Goal: Task Accomplishment & Management: Manage account settings

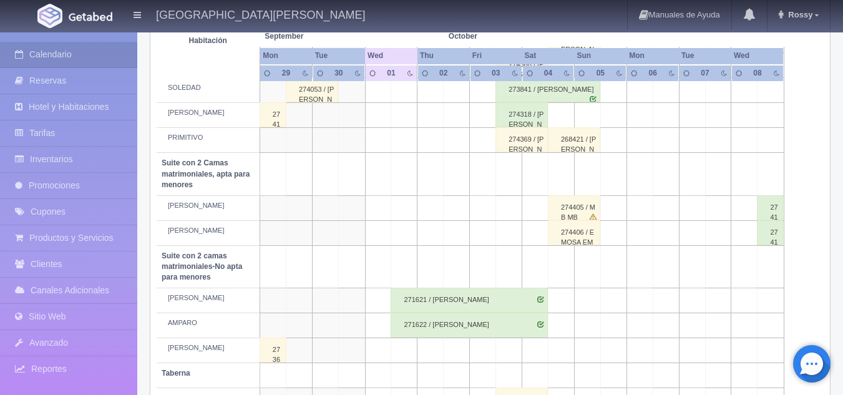
scroll to position [546, 0]
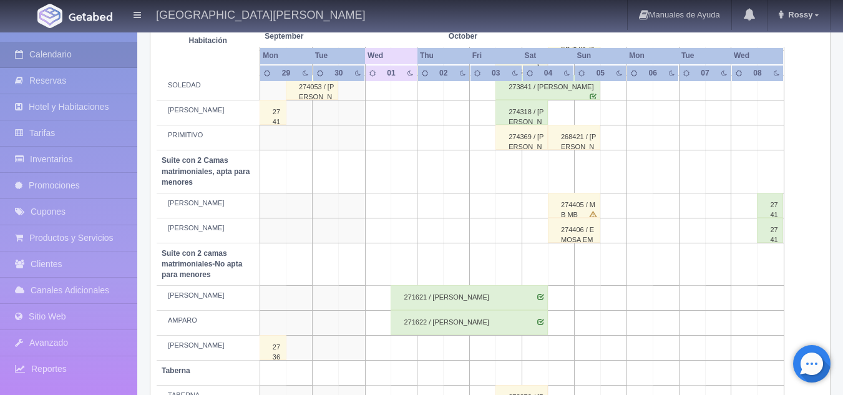
click at [568, 206] on div "274405 / MB MB" at bounding box center [574, 205] width 52 height 25
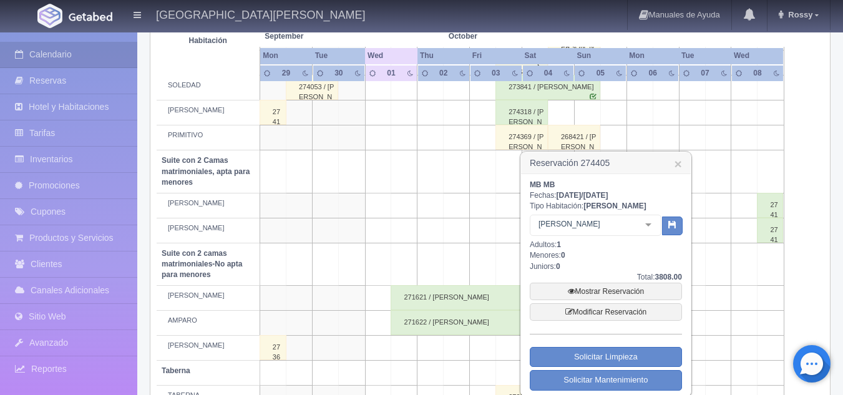
click at [634, 122] on td at bounding box center [639, 112] width 26 height 25
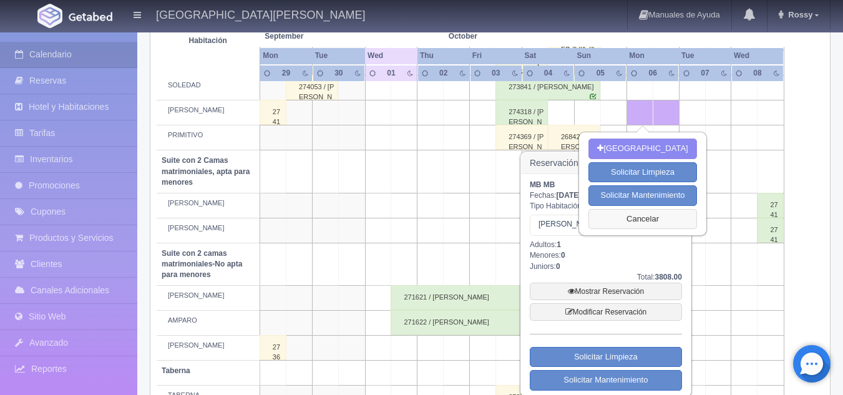
click at [635, 215] on button "Cancelar" at bounding box center [642, 219] width 108 height 21
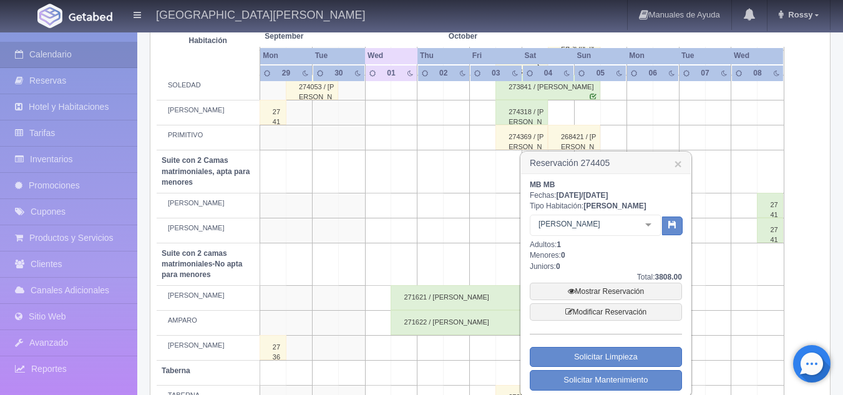
click at [682, 167] on h3 "Reservación 274405 ×" at bounding box center [606, 163] width 170 height 22
click at [677, 165] on link "×" at bounding box center [677, 163] width 7 height 13
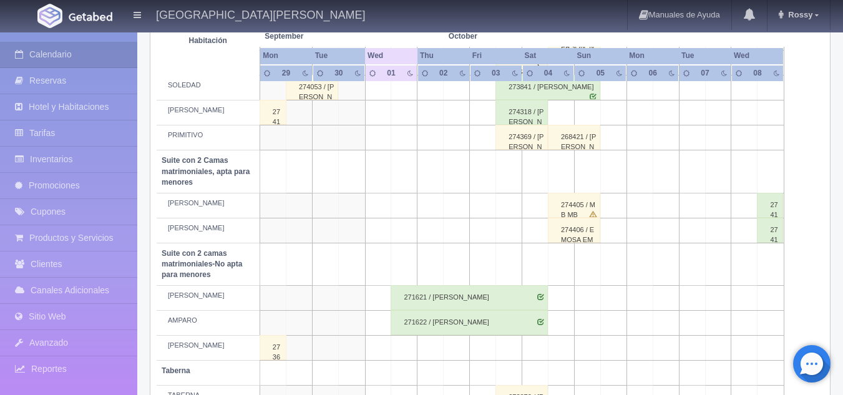
click at [587, 231] on div "274406 / EMOSA EMOSA" at bounding box center [574, 230] width 52 height 25
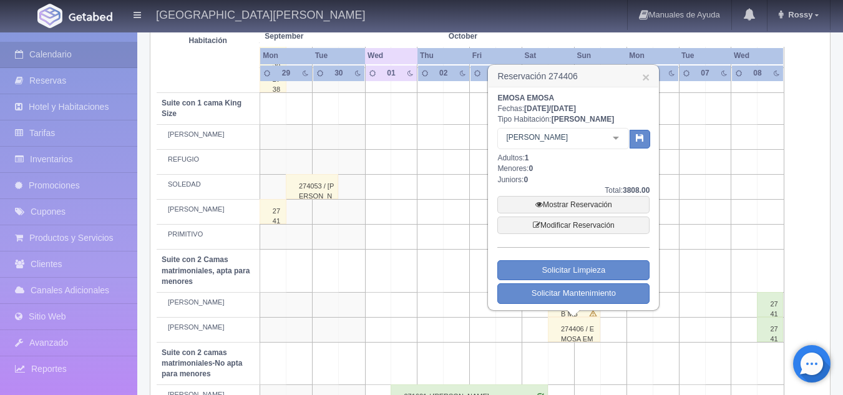
scroll to position [445, 0]
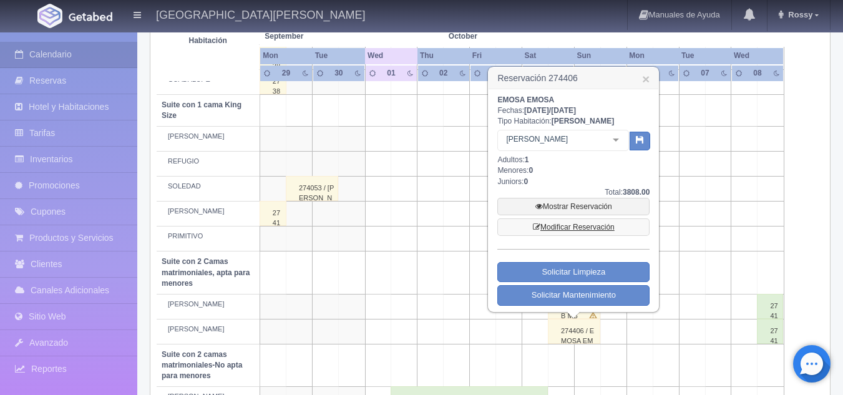
click at [596, 227] on link "Modificar Reservación" at bounding box center [573, 226] width 152 height 17
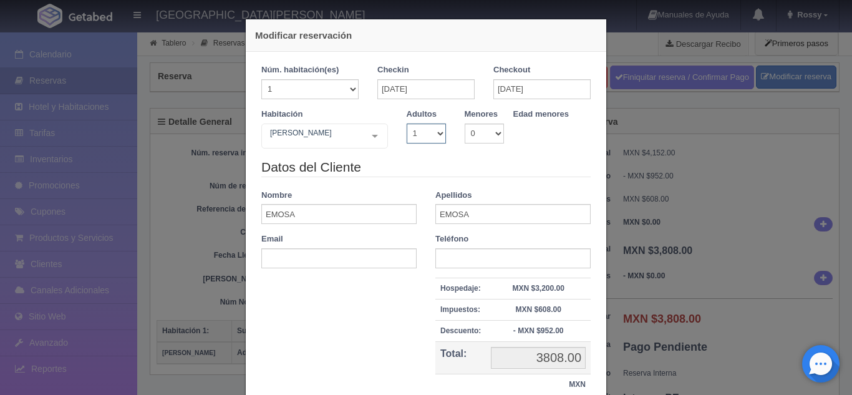
click at [440, 138] on select "1 2 3 4 5 6 7 8 9 10" at bounding box center [426, 133] width 39 height 20
click at [493, 133] on select "0 1 2 3 4 5 6 7 8 9 10" at bounding box center [484, 133] width 39 height 20
select select "1"
click at [465, 123] on select "0 1 2 3 4 5 6 7 8 9 10" at bounding box center [484, 133] width 39 height 20
select select "8"
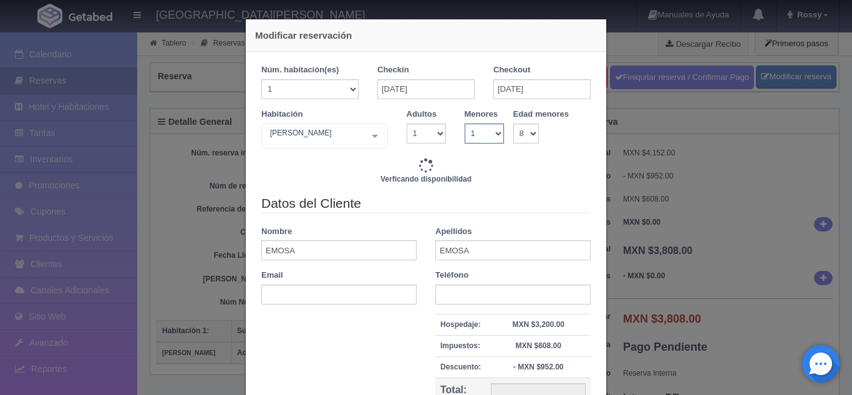
type input "3808.00"
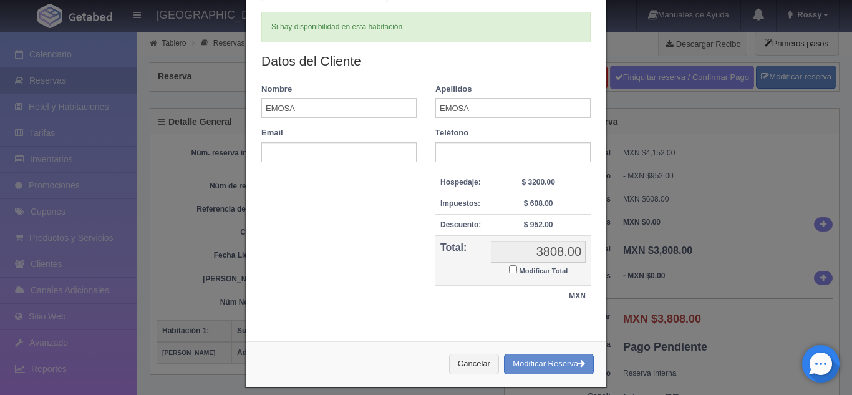
scroll to position [157, 0]
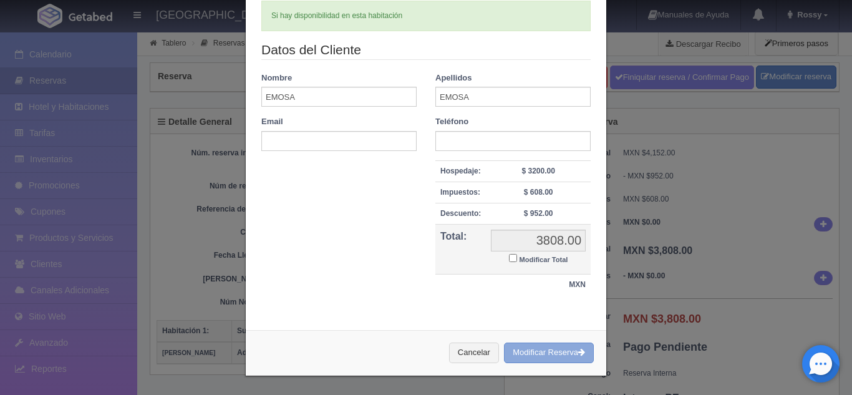
click at [555, 352] on button "Modificar Reserva" at bounding box center [549, 352] width 90 height 21
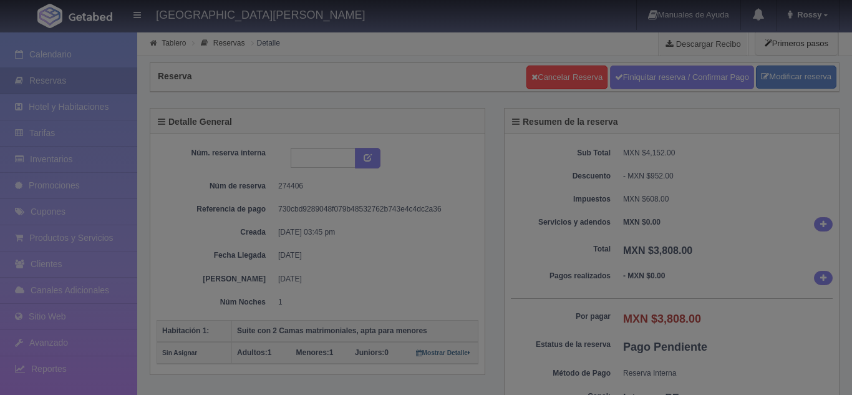
select select "1"
select select "8"
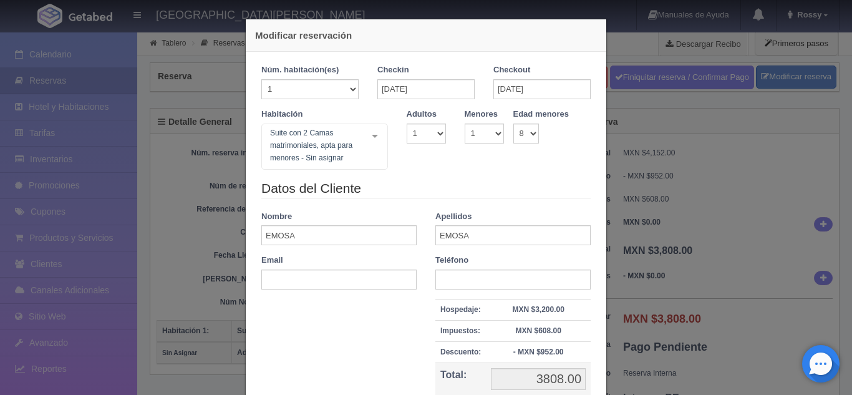
click at [631, 115] on div "Modificar reservación Núm. habitación(es) 1 2 3 4 5 6 7 8 9 10 11 12 13 14 15 1…" at bounding box center [426, 197] width 852 height 395
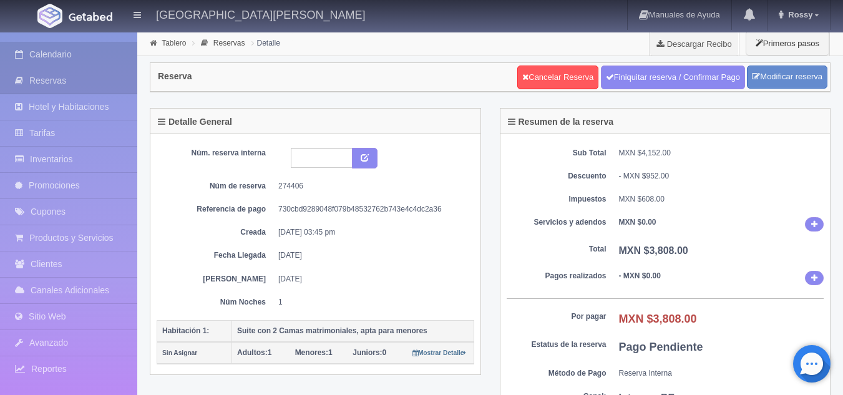
click at [87, 57] on link "Calendario" at bounding box center [68, 55] width 137 height 26
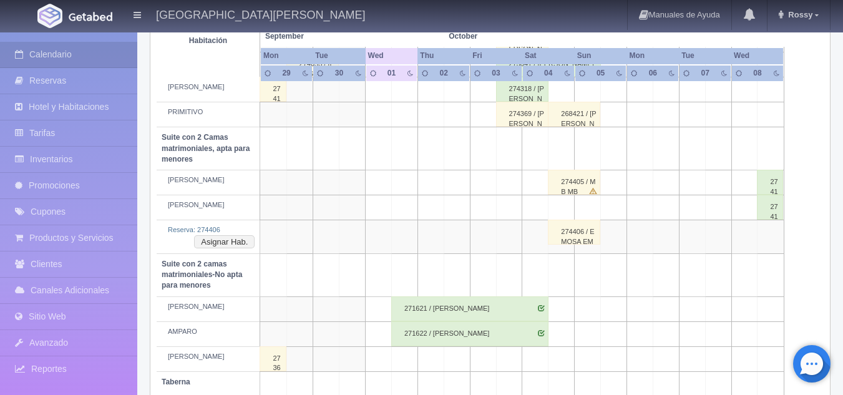
scroll to position [573, 0]
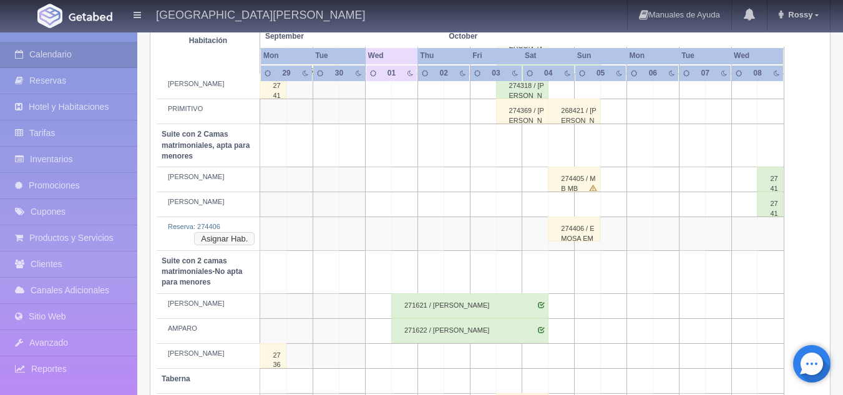
click at [241, 235] on button "Asignar Hab." at bounding box center [224, 239] width 60 height 14
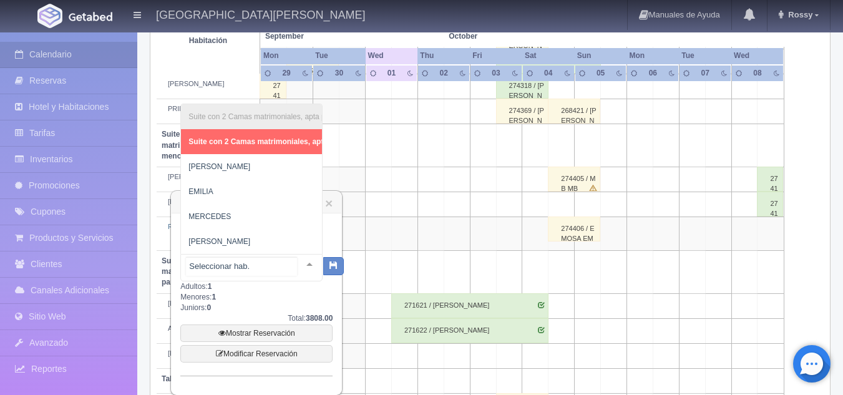
click at [301, 261] on div at bounding box center [309, 263] width 25 height 19
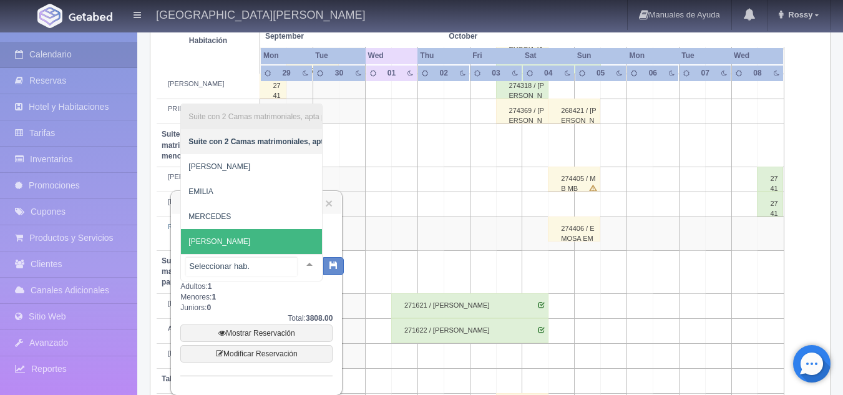
click at [246, 229] on span "[PERSON_NAME]" at bounding box center [307, 241] width 252 height 25
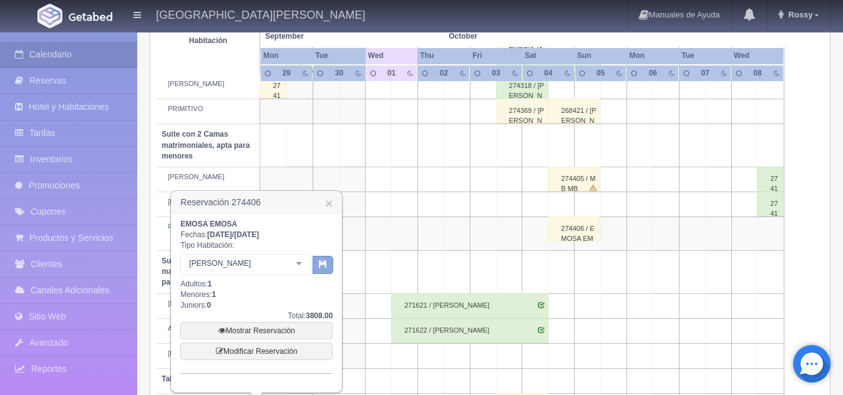
click at [322, 266] on icon "button" at bounding box center [323, 263] width 8 height 8
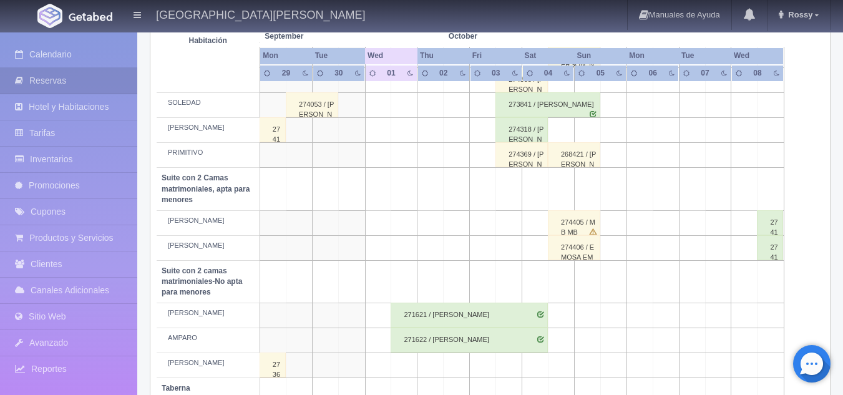
scroll to position [530, 0]
click at [585, 222] on div "274405 / MB MB" at bounding box center [574, 222] width 52 height 25
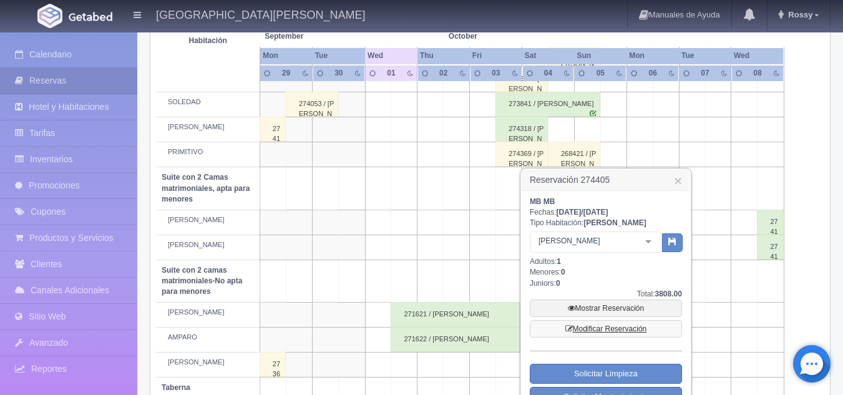
click at [599, 330] on link "Modificar Reservación" at bounding box center [606, 328] width 152 height 17
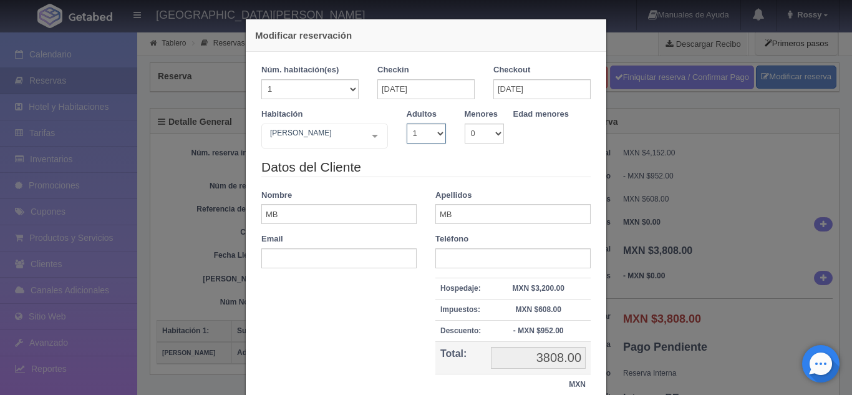
click at [435, 133] on select "1 2 3 4 5 6 7 8 9 10" at bounding box center [426, 133] width 39 height 20
select select "2"
click at [407, 123] on select "1 2 3 4 5 6 7 8 9 10" at bounding box center [426, 133] width 39 height 20
checkbox input "false"
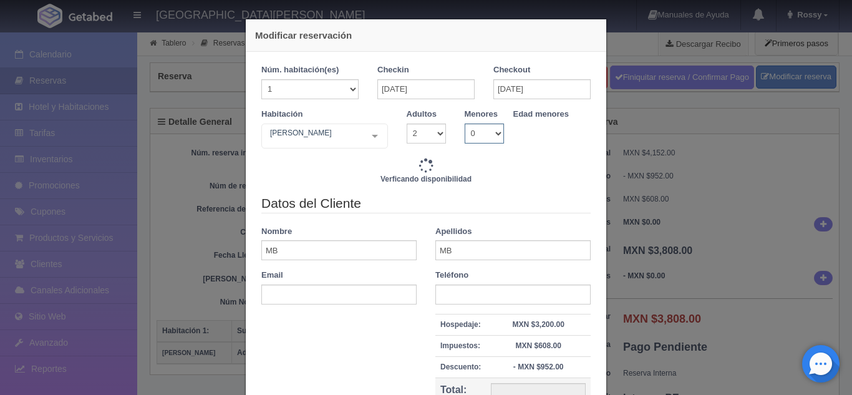
click at [491, 133] on select "0 1 2 3 4 5 6 7 8 9 10" at bounding box center [484, 133] width 39 height 20
type input "3808.00"
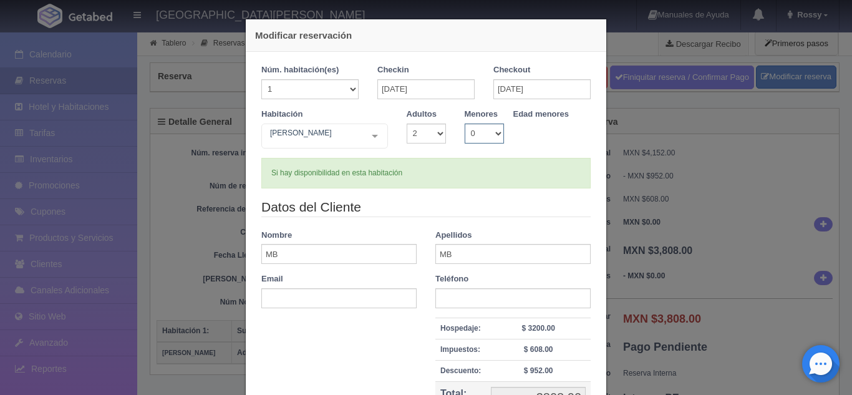
select select "1"
click at [465, 123] on select "0 1 2 3 4 5 6 7 8 9 10" at bounding box center [484, 133] width 39 height 20
select select "1"
select select "8"
checkbox input "false"
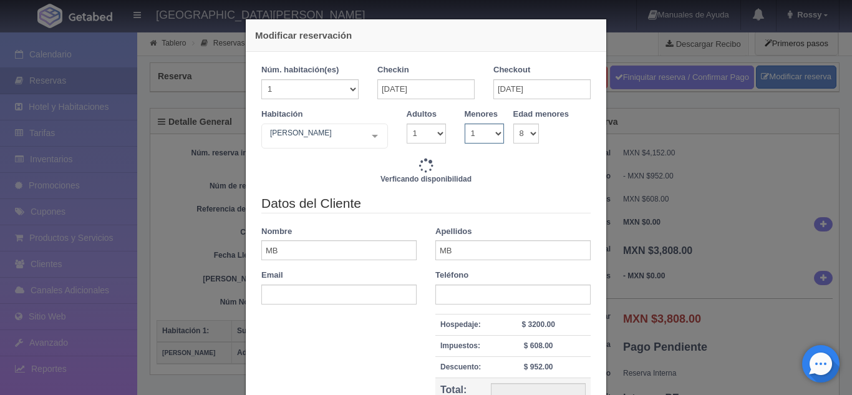
type input "3808.00"
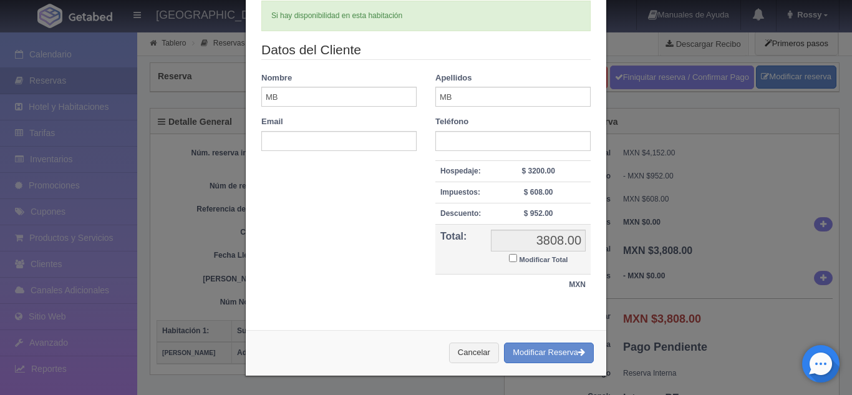
scroll to position [157, 0]
click at [530, 351] on button "Modificar Reserva" at bounding box center [549, 352] width 90 height 21
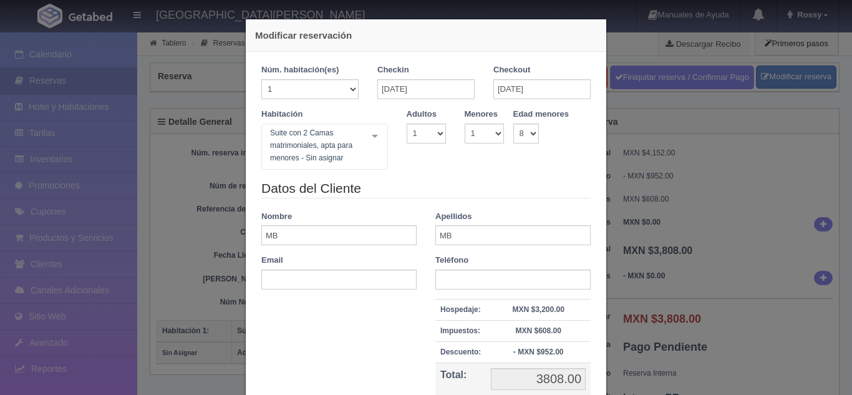
select select "1"
select select "8"
click at [200, 187] on div "Modificar reservación Núm. habitación(es) 1 2 3 4 5 6 7 8 9 10 11 12 13 14 15 1…" at bounding box center [426, 197] width 852 height 395
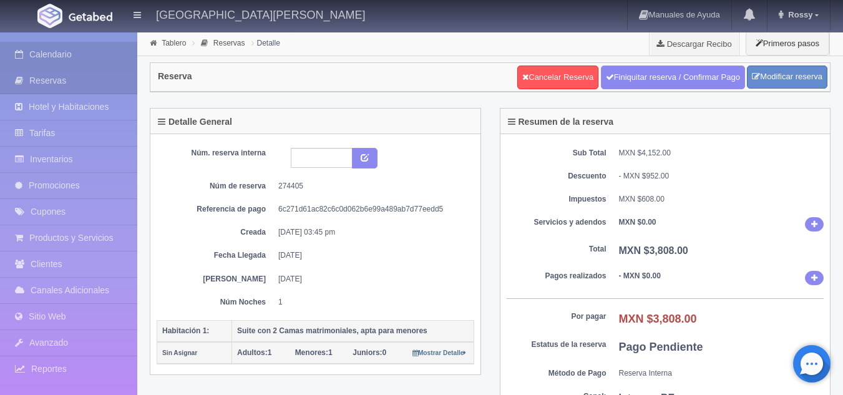
click at [72, 49] on link "Calendario" at bounding box center [68, 55] width 137 height 26
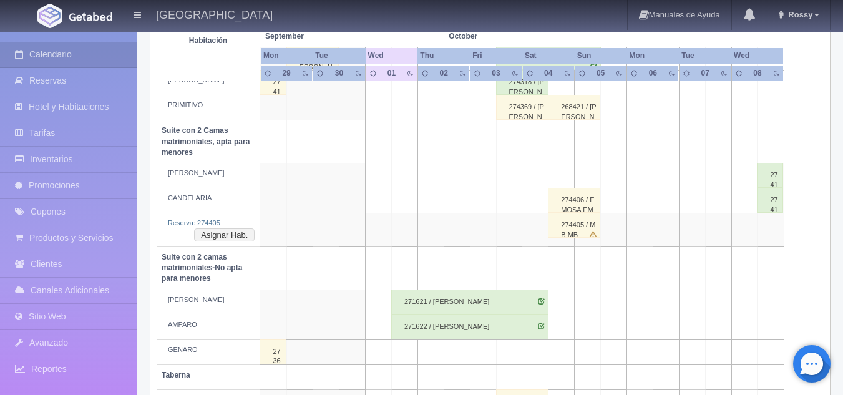
scroll to position [622, 0]
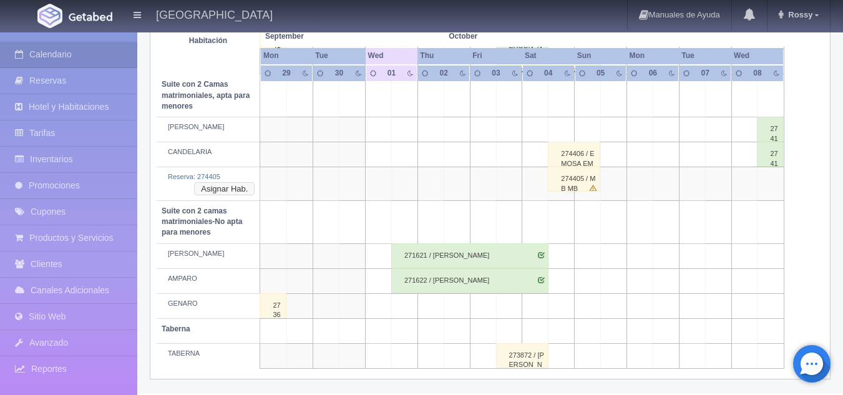
click at [231, 189] on button "Asignar Hab." at bounding box center [224, 189] width 60 height 14
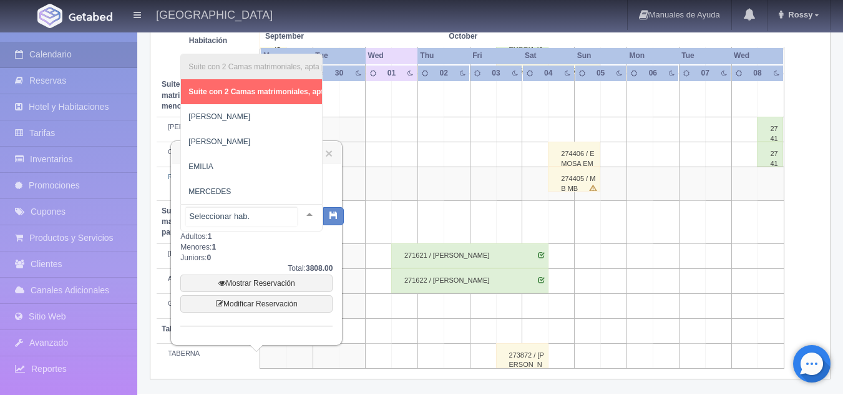
click at [296, 216] on div "Suite con 2 Camas matrimoniales, apta para menores Suite con 2 Camas matrimonia…" at bounding box center [251, 217] width 142 height 27
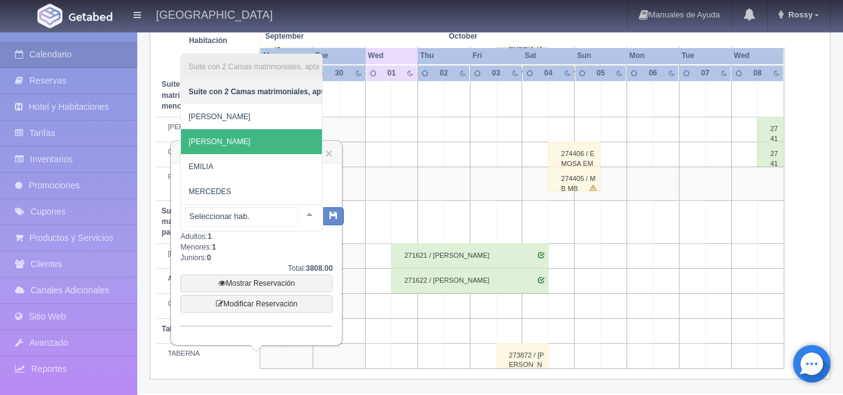
click at [208, 137] on span "[PERSON_NAME]" at bounding box center [219, 141] width 62 height 9
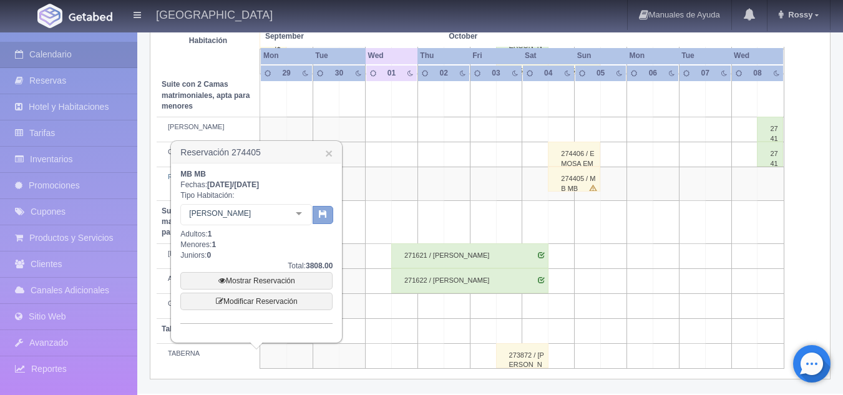
click at [322, 216] on icon "button" at bounding box center [323, 214] width 8 height 8
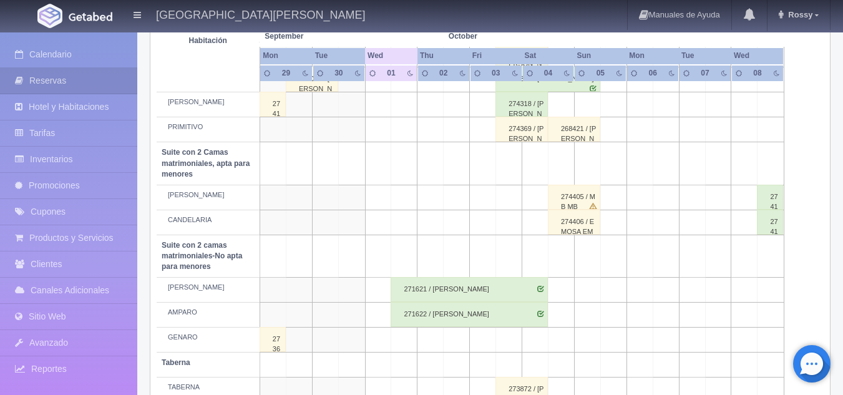
scroll to position [566, 0]
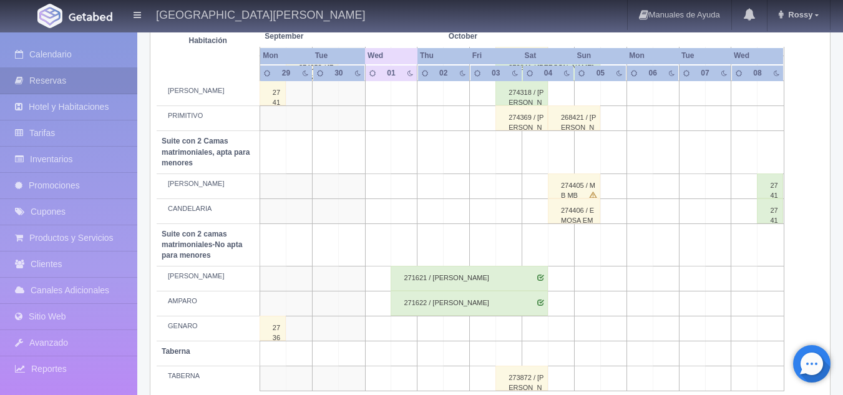
click at [579, 183] on div "274405 / MB MB" at bounding box center [574, 185] width 52 height 25
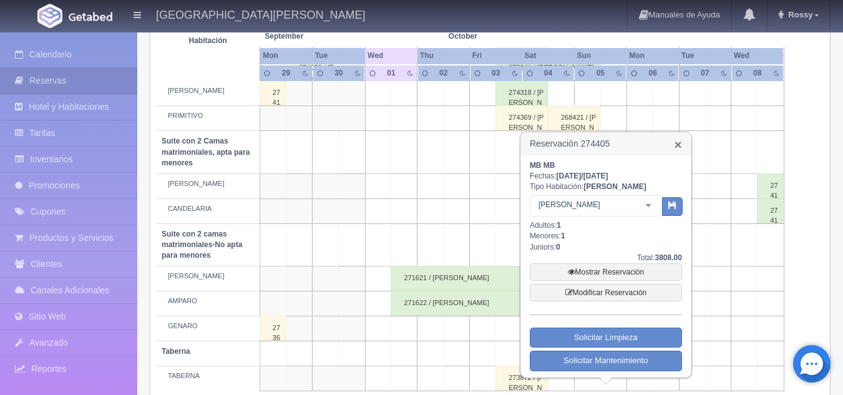
click at [677, 143] on link "×" at bounding box center [677, 144] width 7 height 13
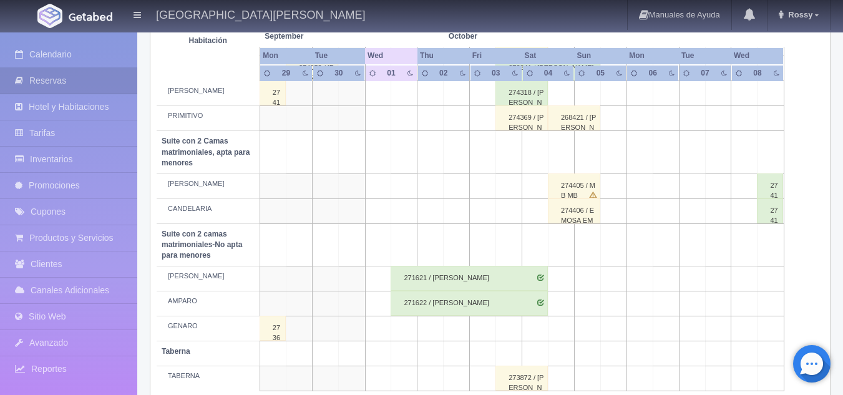
click at [580, 210] on div "274406 / EMOSA EMOSA" at bounding box center [574, 210] width 52 height 25
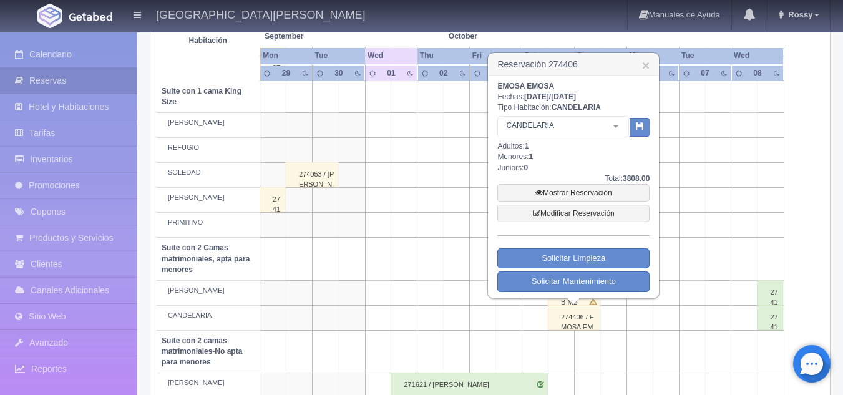
scroll to position [458, 0]
click at [644, 65] on link "×" at bounding box center [645, 65] width 7 height 13
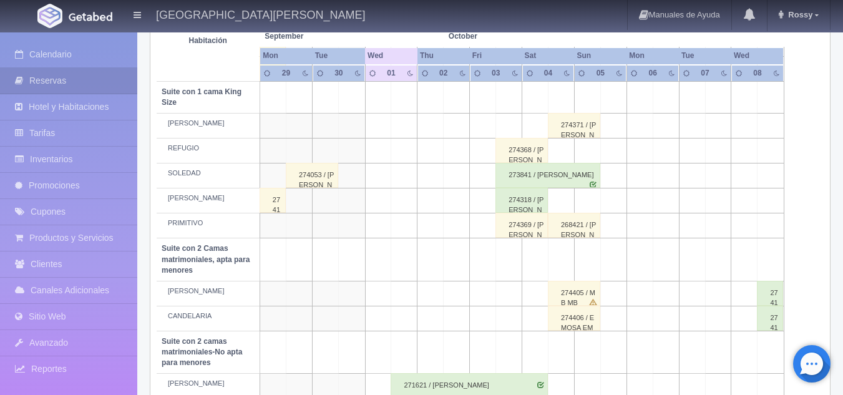
click at [578, 284] on div "274405 / MB MB" at bounding box center [574, 293] width 52 height 25
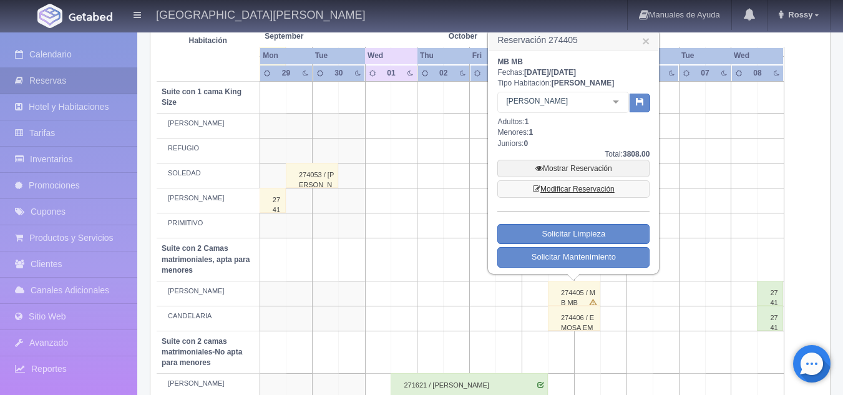
click at [600, 186] on link "Modificar Reservación" at bounding box center [573, 188] width 152 height 17
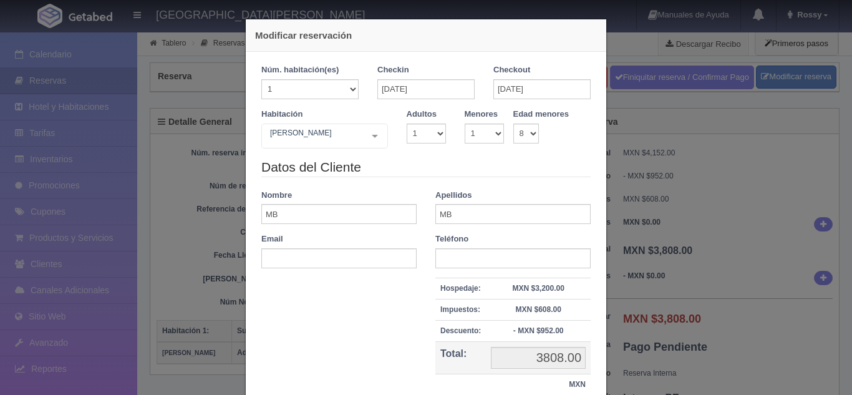
select select "1"
select select "8"
click at [429, 130] on select "1 2 3 4 5 6 7 8 9 10" at bounding box center [426, 133] width 39 height 20
select select "2"
click at [407, 123] on select "1 2 3 4 5 6 7 8 9 10" at bounding box center [426, 133] width 39 height 20
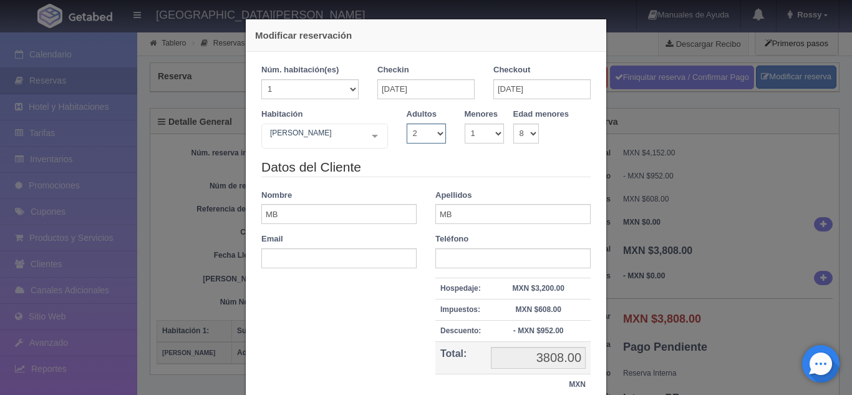
checkbox input "false"
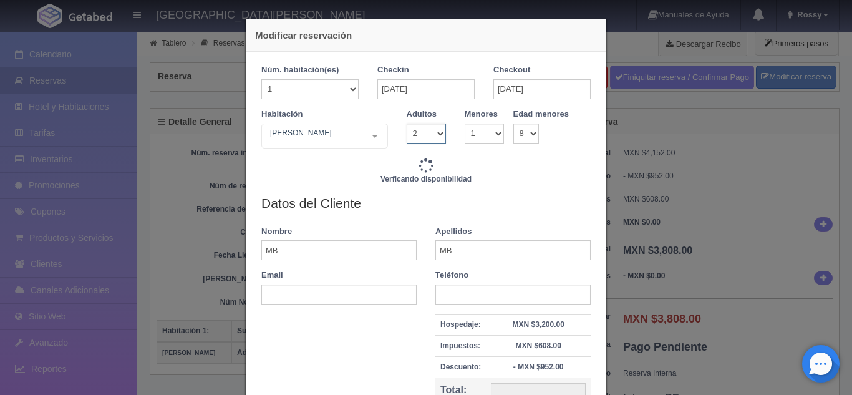
type input "3808.00"
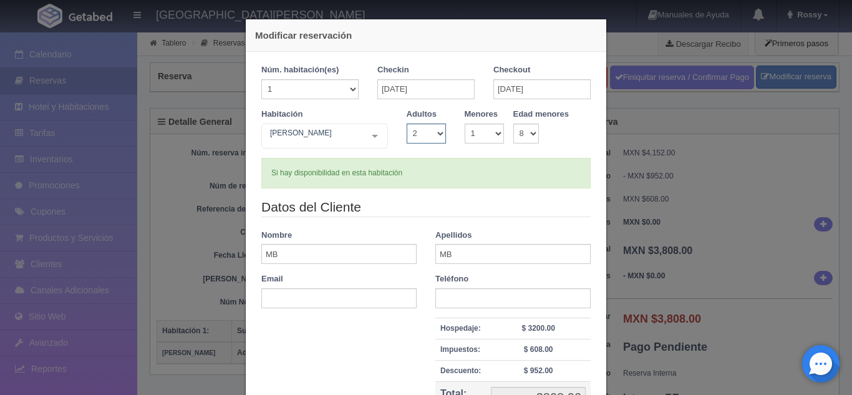
scroll to position [157, 0]
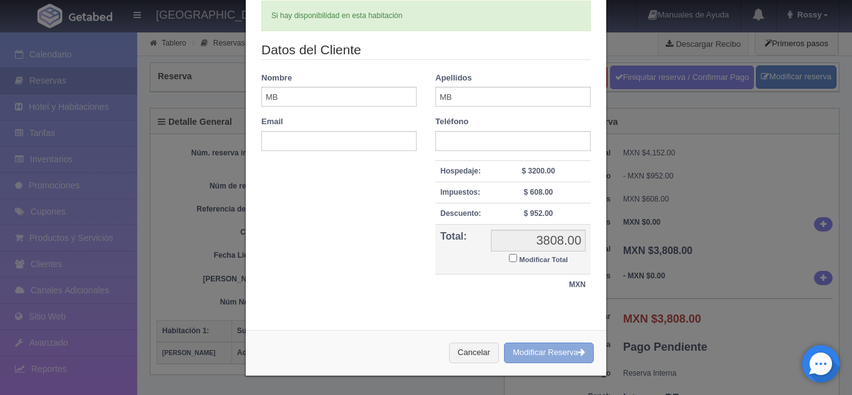
click at [523, 354] on button "Modificar Reserva" at bounding box center [549, 352] width 90 height 21
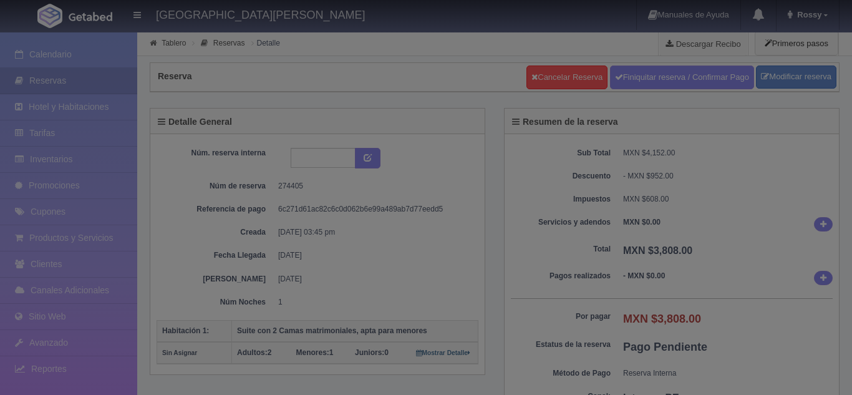
select select "2"
select select "1"
select select "8"
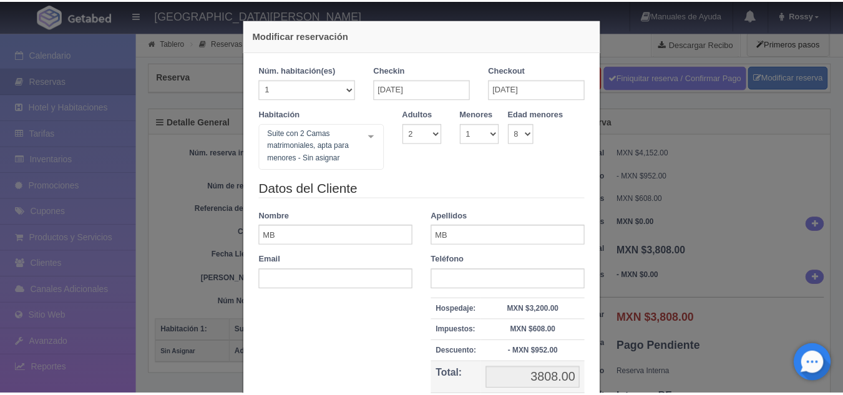
scroll to position [121, 0]
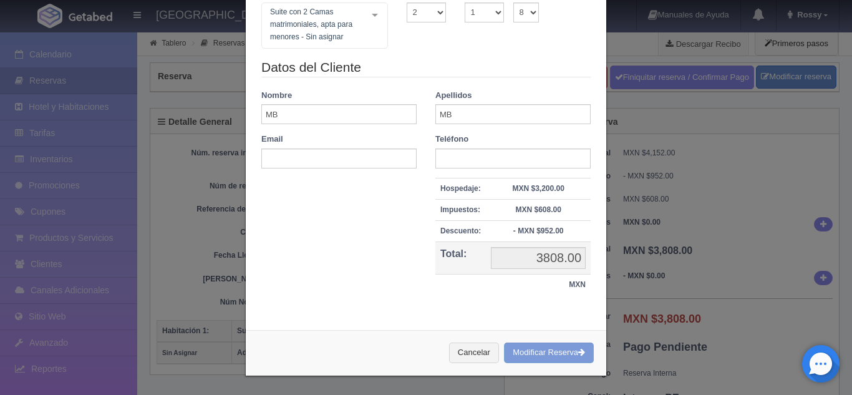
click at [679, 170] on div "Modificar reservación Núm. habitación(es) 1 2 3 4 5 6 7 8 9 10 11 12 13 14 15 1…" at bounding box center [426, 197] width 852 height 395
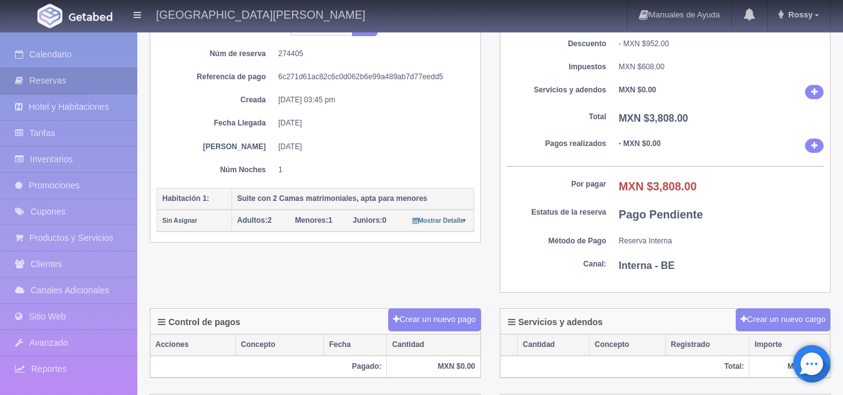
scroll to position [0, 0]
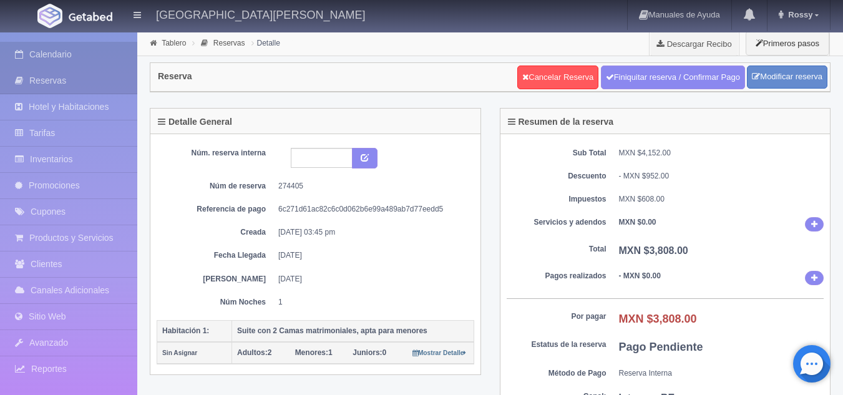
click at [71, 57] on link "Calendario" at bounding box center [68, 55] width 137 height 26
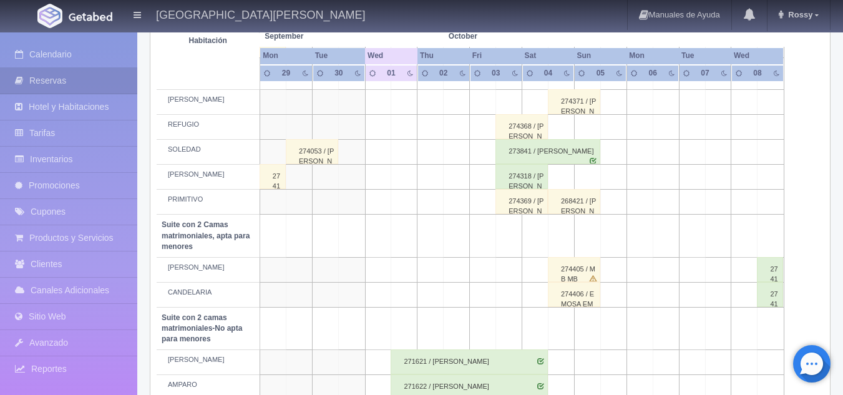
scroll to position [484, 0]
click at [576, 267] on div "274405 / MB MB" at bounding box center [574, 267] width 52 height 25
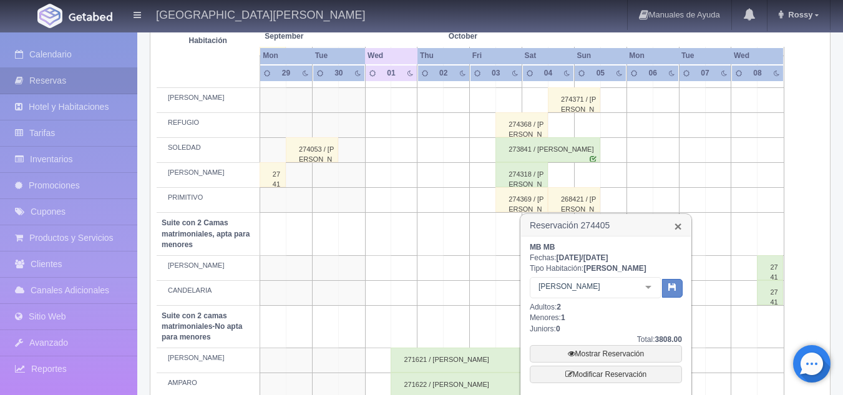
click at [678, 223] on link "×" at bounding box center [677, 226] width 7 height 13
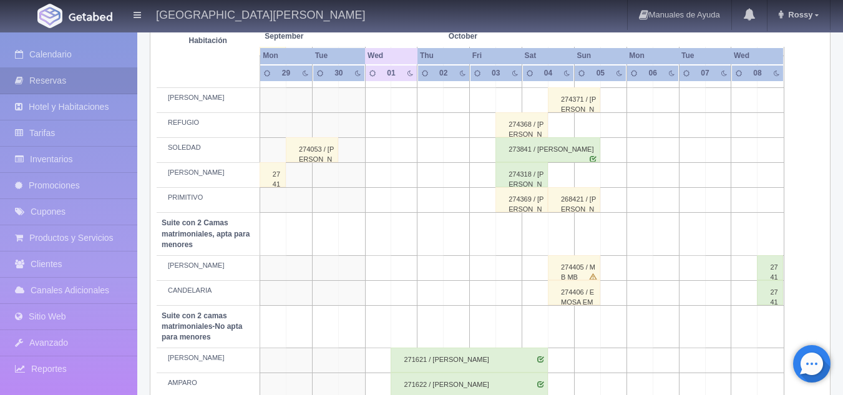
click at [568, 294] on div "274406 / EMOSA EMOSA" at bounding box center [574, 292] width 52 height 25
